Goal: Task Accomplishment & Management: Use online tool/utility

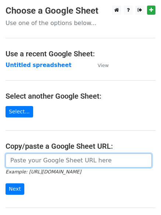
click at [39, 161] on input "url" at bounding box center [79, 161] width 146 height 14
type input "[URL][DOMAIN_NAME]"
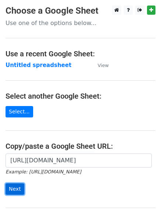
click at [17, 187] on input "Next" at bounding box center [15, 189] width 19 height 11
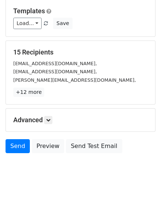
scroll to position [71, 0]
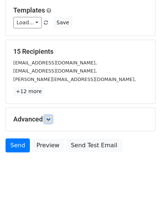
click at [48, 118] on icon at bounding box center [48, 119] width 4 height 4
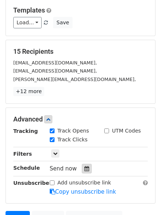
click at [84, 168] on icon at bounding box center [86, 168] width 5 height 5
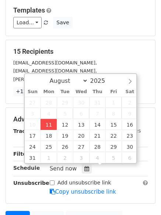
type input "2025-08-11 12:26"
type input "26"
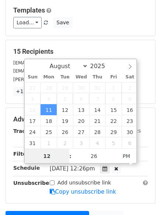
scroll to position [0, 0]
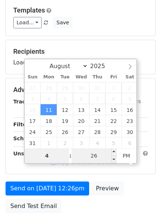
type input "4"
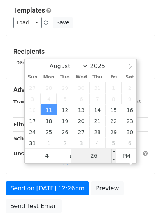
type input "2025-08-11 16:26"
type input "04"
click at [94, 158] on input "26" at bounding box center [94, 156] width 45 height 15
type input "0"
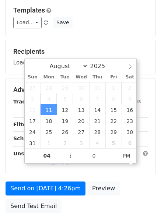
type input "2025-08-11 16:00"
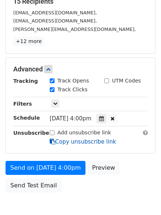
scroll to position [123, 0]
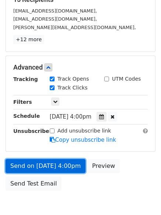
click at [39, 164] on link "Send on Aug 11 at 4:00pm" at bounding box center [46, 166] width 80 height 14
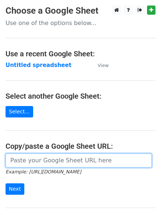
click at [49, 162] on input "url" at bounding box center [79, 161] width 146 height 14
type input "[URL][DOMAIN_NAME]"
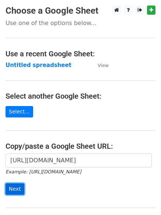
click at [10, 188] on input "Next" at bounding box center [15, 189] width 19 height 11
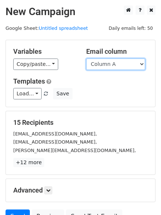
click at [144, 63] on select "Column A Column B Column C Column D" at bounding box center [115, 64] width 59 height 11
select select "Column B"
click at [86, 59] on select "Column A Column B Column C Column D" at bounding box center [115, 64] width 59 height 11
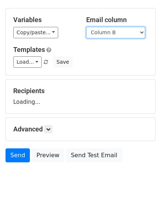
scroll to position [42, 0]
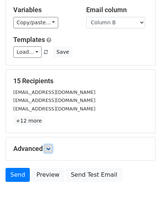
click at [48, 149] on icon at bounding box center [48, 149] width 4 height 4
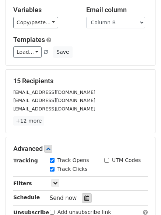
click at [84, 196] on icon at bounding box center [86, 198] width 5 height 5
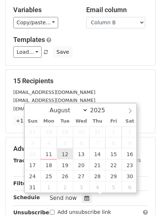
type input "2025-08-12 12:00"
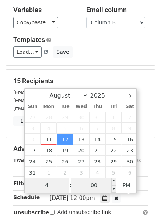
type input "4"
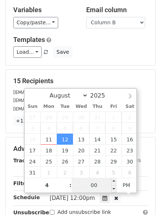
type input "2025-08-12 16:00"
type input "04"
click at [91, 186] on input "00" at bounding box center [94, 185] width 45 height 15
type input "5"
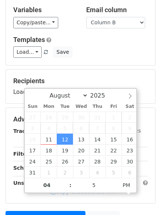
type input "2025-08-12 16:05"
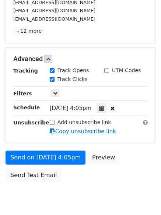
scroll to position [139, 0]
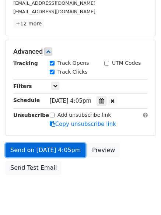
click at [36, 149] on link "Send on Aug 12 at 4:05pm" at bounding box center [46, 150] width 80 height 14
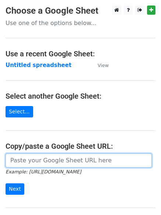
click at [48, 160] on input "url" at bounding box center [79, 161] width 146 height 14
type input "https://docs.google.com/spreadsheets/d/1-xtJaH_9VQUjQYElGkVaAtg17793ypiby9vs5tm…"
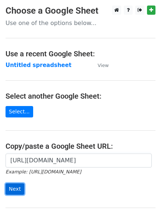
click at [14, 187] on input "Next" at bounding box center [15, 189] width 19 height 11
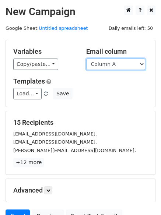
click at [143, 63] on select "Column A Column B Column C Column D" at bounding box center [115, 64] width 59 height 11
select select "Column C"
click at [86, 59] on select "Column A Column B Column C Column D" at bounding box center [115, 64] width 59 height 11
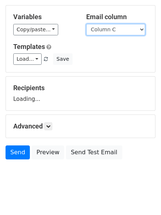
scroll to position [38, 0]
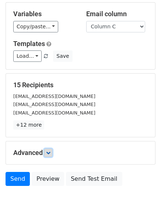
click at [49, 153] on icon at bounding box center [48, 153] width 4 height 4
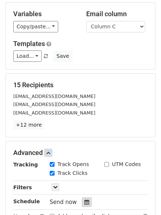
click at [84, 201] on icon at bounding box center [86, 202] width 5 height 5
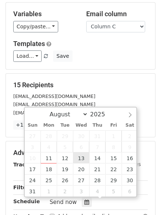
type input "2025-08-13 12:00"
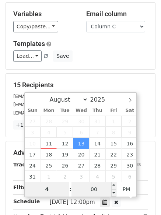
type input "4"
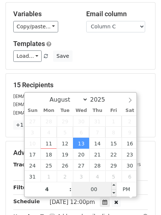
type input "2025-08-13 16:00"
type input "04"
click at [92, 193] on input "00" at bounding box center [94, 189] width 45 height 15
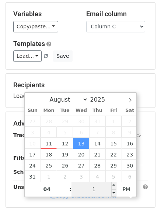
type input "10"
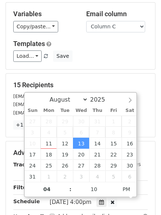
type input "2025-08-13 16:10"
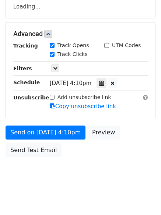
scroll to position [130, 0]
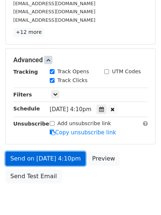
click at [46, 157] on link "Send on Aug 13 at 4:10pm" at bounding box center [46, 159] width 80 height 14
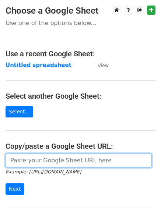
click at [44, 163] on input "url" at bounding box center [79, 161] width 146 height 14
type input "[URL][DOMAIN_NAME]"
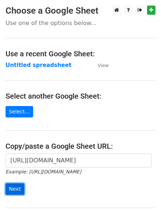
click at [16, 190] on input "Next" at bounding box center [15, 189] width 19 height 11
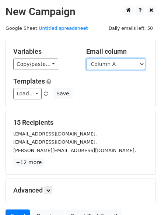
click at [143, 63] on select "Column A Column B Column C Column D" at bounding box center [115, 64] width 59 height 11
select select "Column D"
click at [86, 59] on select "Column A Column B Column C Column D" at bounding box center [115, 64] width 59 height 11
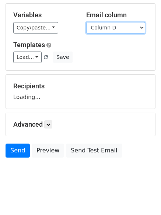
scroll to position [37, 0]
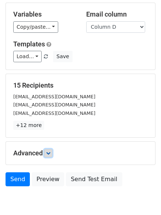
click at [46, 151] on link at bounding box center [48, 153] width 8 height 8
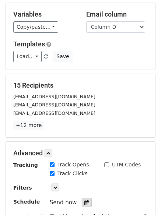
click at [84, 201] on icon at bounding box center [86, 202] width 5 height 5
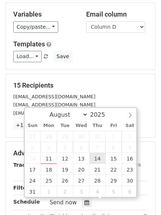
type input "[DATE] 12:00"
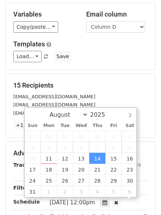
scroll to position [0, 0]
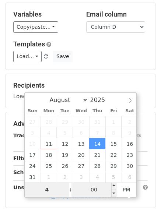
type input "4"
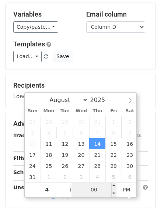
type input "[DATE] 16:00"
type input "04"
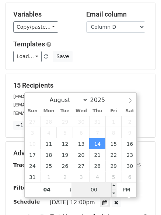
click at [96, 196] on input "00" at bounding box center [94, 189] width 45 height 15
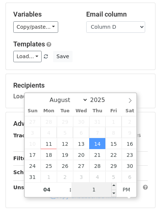
type input "15"
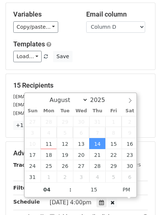
type input "[DATE] 16:15"
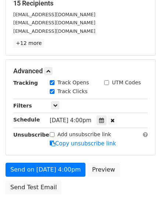
scroll to position [124, 0]
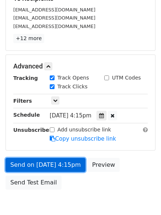
click at [38, 164] on link "Send on [DATE] 4:15pm" at bounding box center [46, 165] width 80 height 14
